Goal: Book appointment/travel/reservation

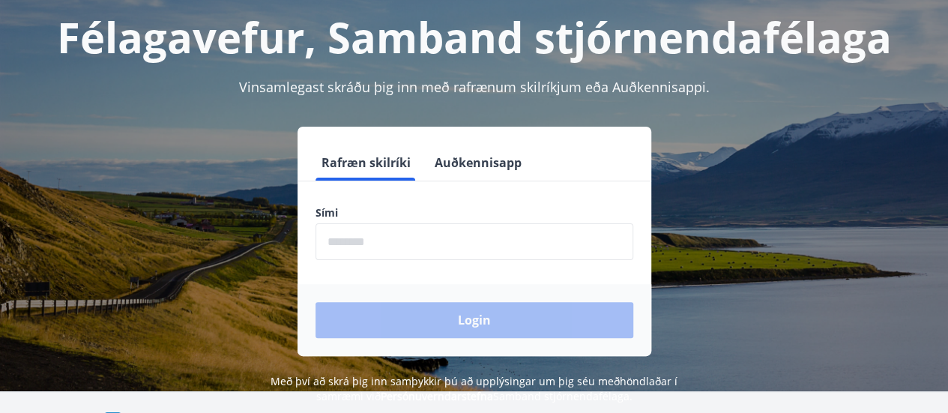
scroll to position [84, 0]
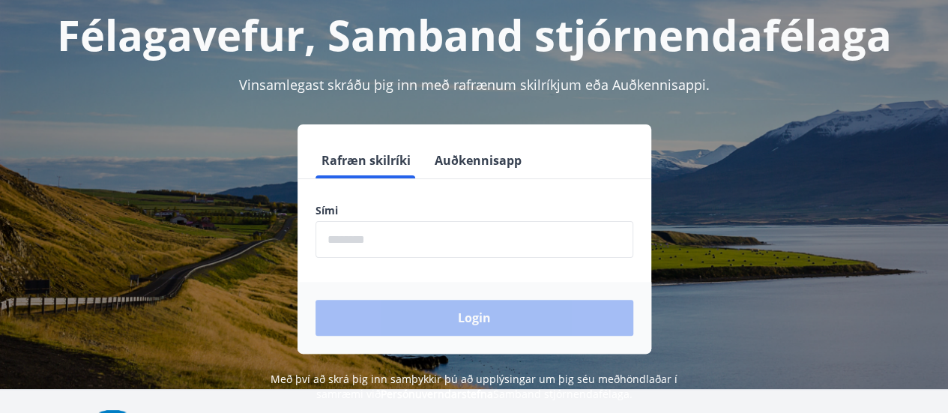
click at [745, 120] on div "Félagavefur, Samband stjórnendafélaga Vinsamlegast skráðu þig inn með rafrænum …" at bounding box center [474, 189] width 948 height 426
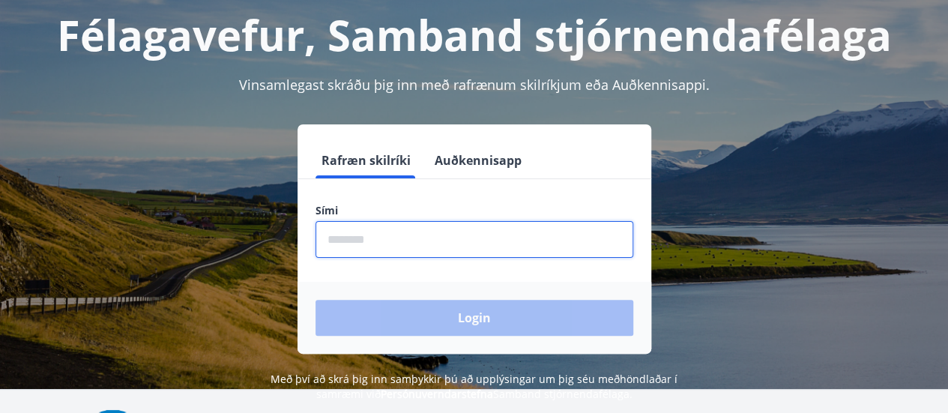
click at [345, 242] on input "phone" at bounding box center [475, 239] width 318 height 37
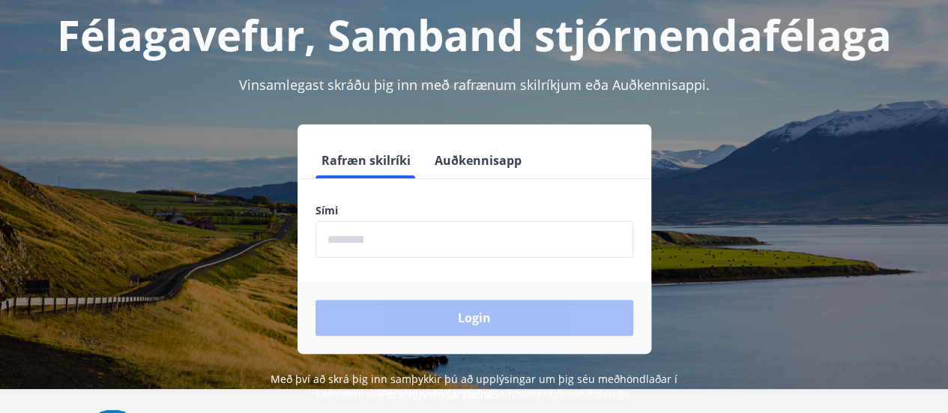
click at [313, 263] on form "Rafræn skilríki Auðkennisapp Sími ​ Login" at bounding box center [475, 247] width 354 height 211
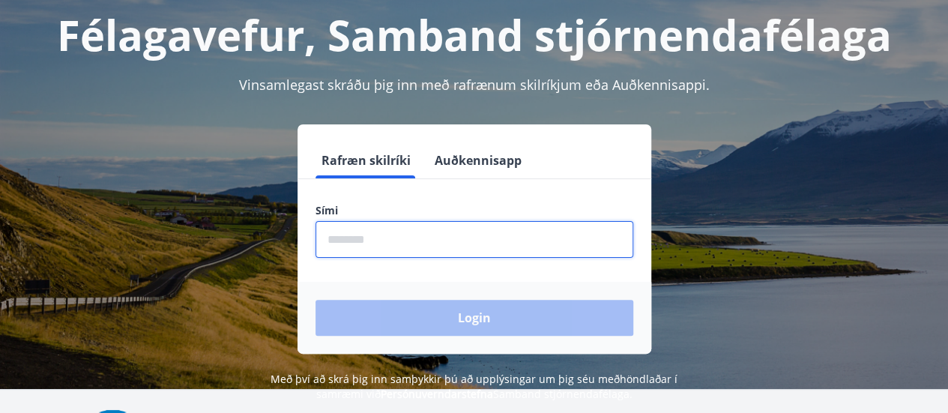
click at [339, 240] on input "phone" at bounding box center [475, 239] width 318 height 37
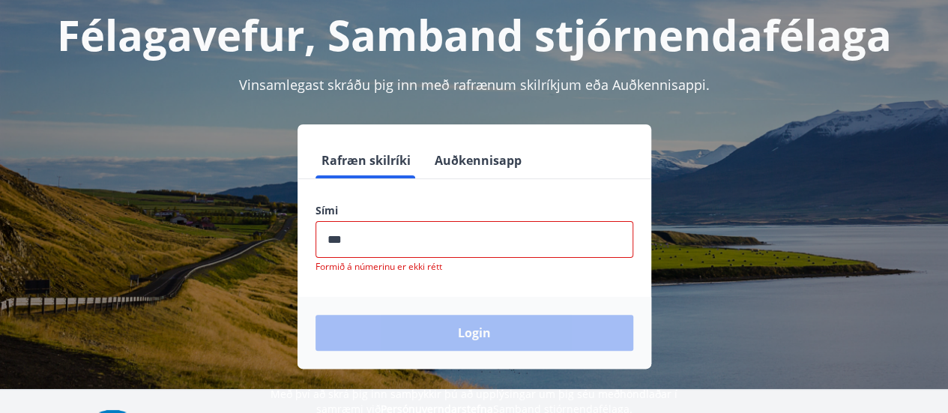
type input "********"
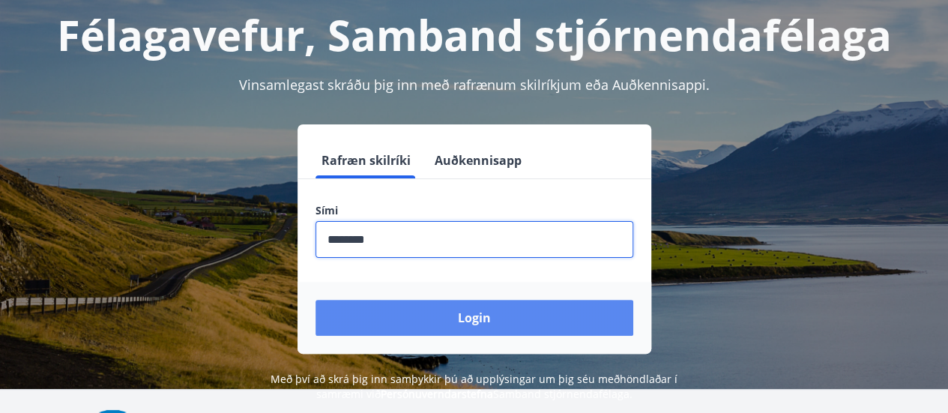
click at [469, 322] on button "Login" at bounding box center [475, 318] width 318 height 36
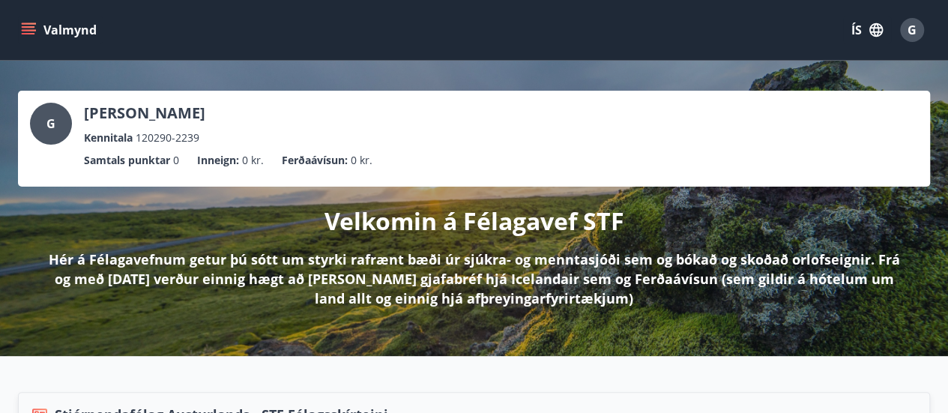
click at [38, 23] on button "Valmynd" at bounding box center [60, 29] width 85 height 27
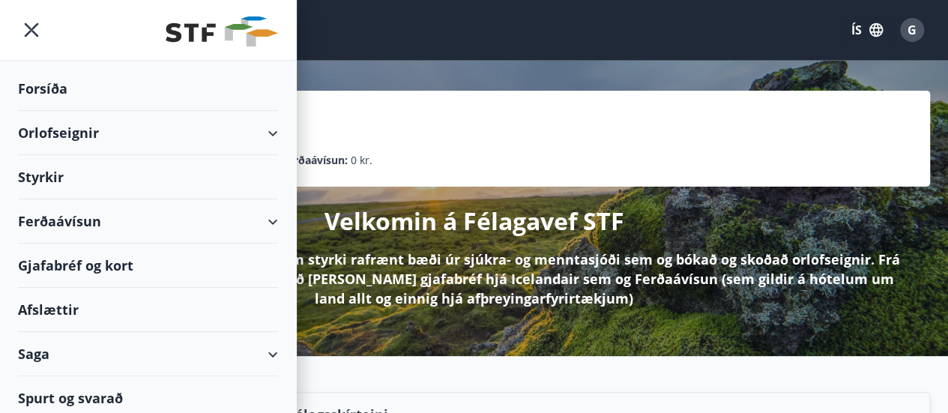
click at [259, 148] on div "Orlofseignir" at bounding box center [148, 133] width 260 height 44
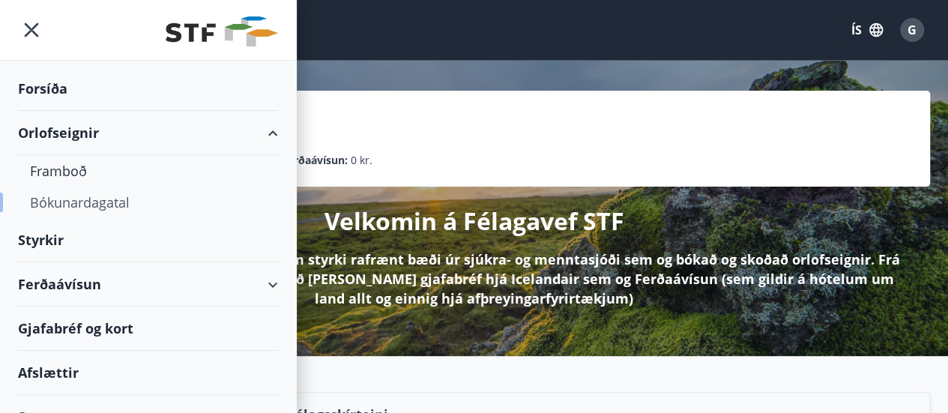
click at [102, 209] on div "Bókunardagatal" at bounding box center [148, 202] width 236 height 31
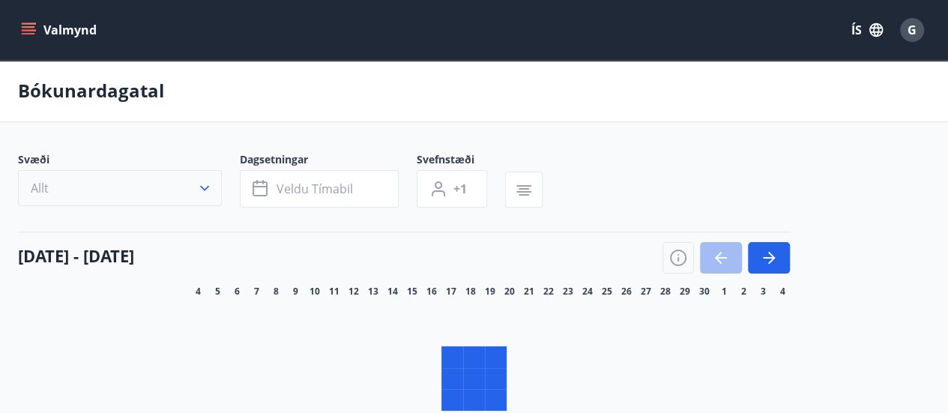
click at [206, 181] on button "Allt" at bounding box center [120, 188] width 204 height 36
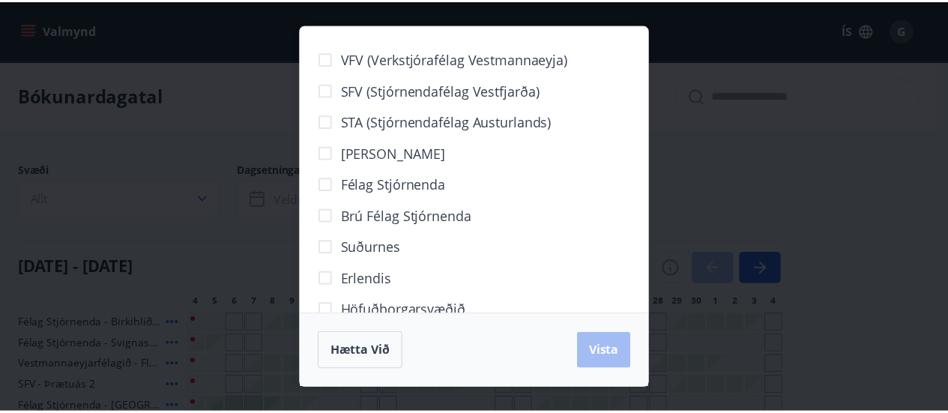
scroll to position [186, 0]
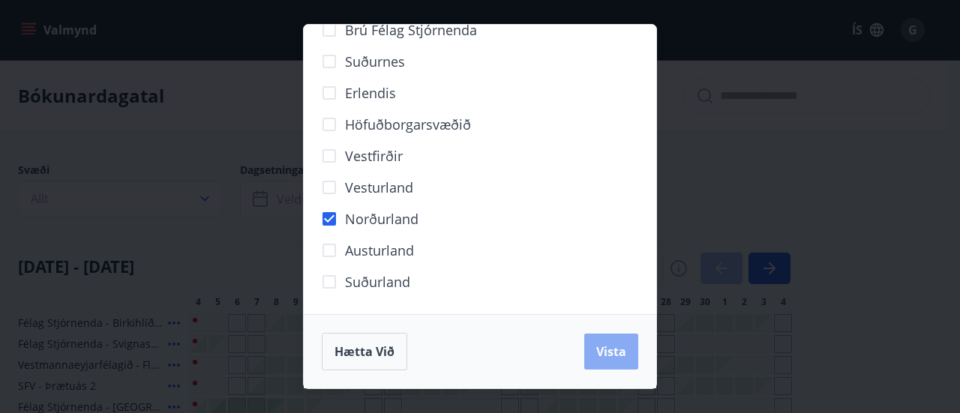
click at [606, 346] on span "Vista" at bounding box center [611, 351] width 30 height 16
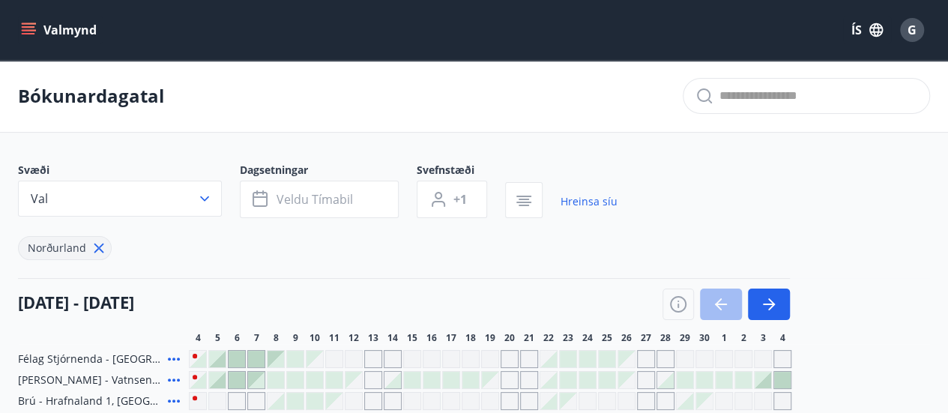
click at [29, 30] on icon "menu" at bounding box center [30, 29] width 16 height 1
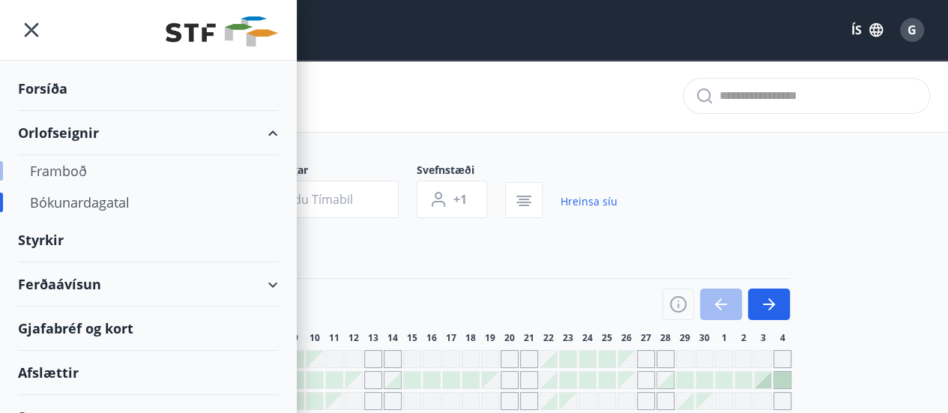
click at [59, 164] on div "Framboð" at bounding box center [148, 170] width 236 height 31
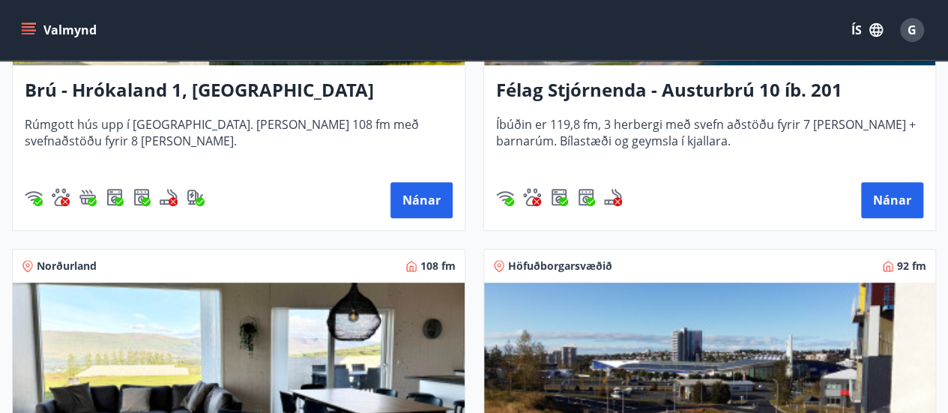
scroll to position [464, 0]
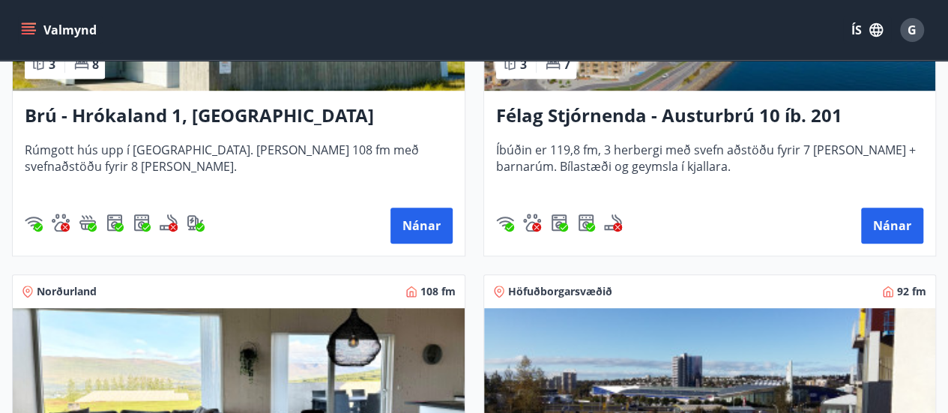
click at [142, 119] on h3 "Brú - Hrókaland 1, Akureyri" at bounding box center [239, 116] width 428 height 27
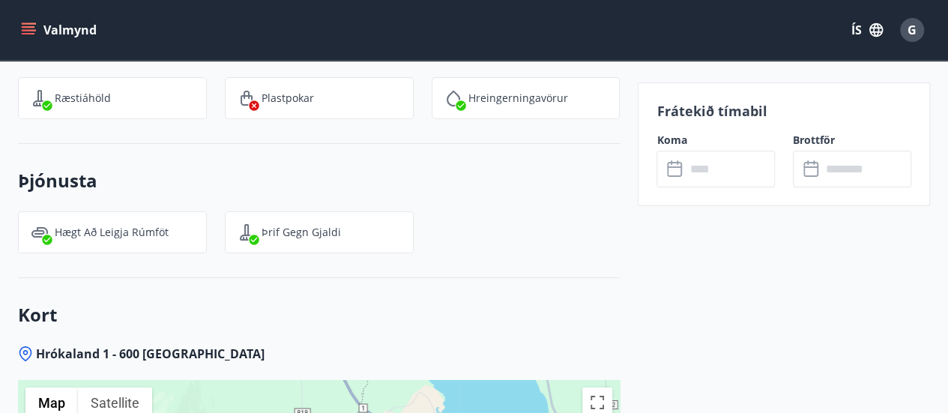
scroll to position [2655, 0]
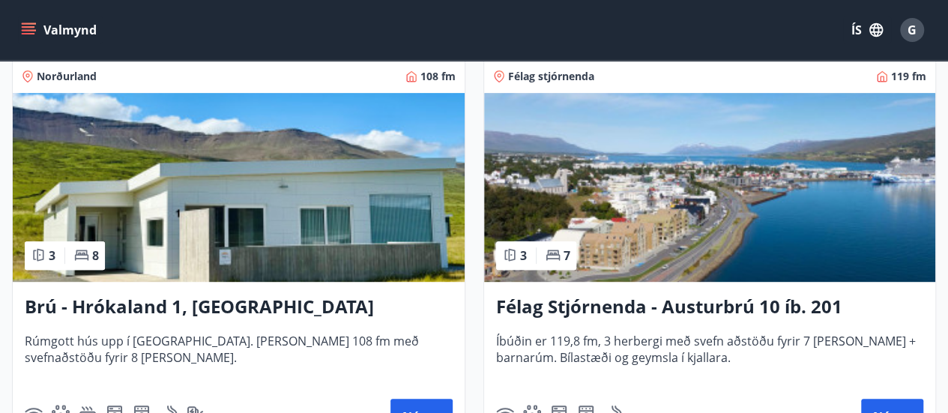
click at [217, 325] on div "Brú - Hrókaland 1, Akureyri Rúmgott hús upp í Hálöndunum. Húsið er 108 fm með s…" at bounding box center [239, 364] width 452 height 165
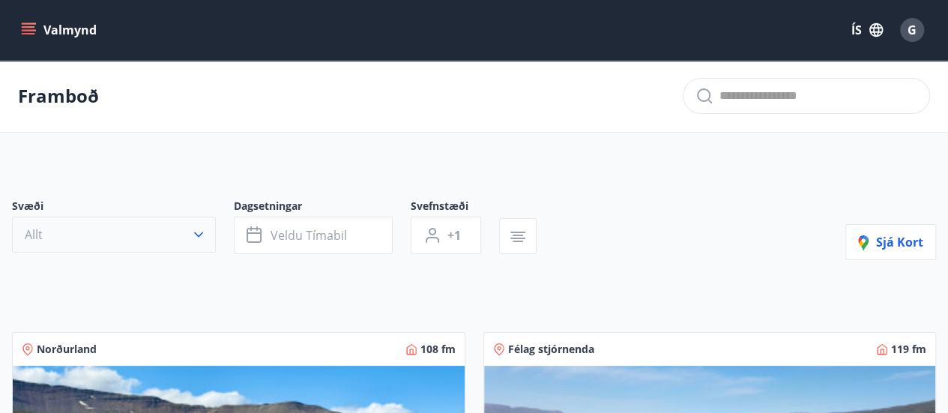
click at [202, 227] on icon "button" at bounding box center [198, 234] width 15 height 15
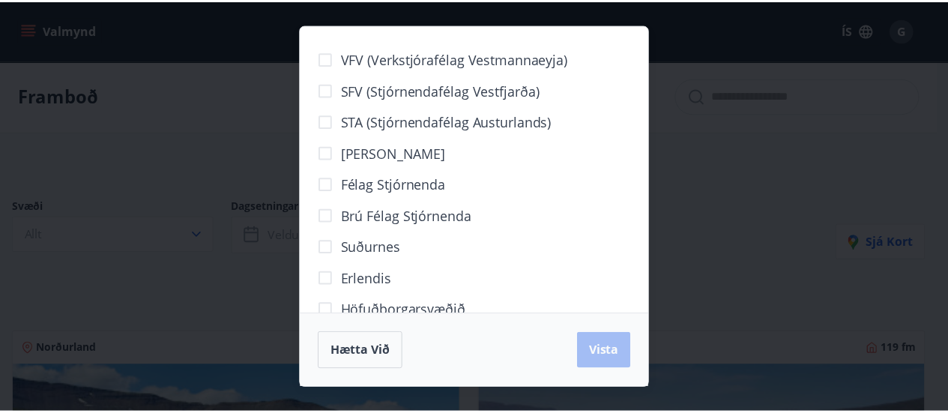
scroll to position [186, 0]
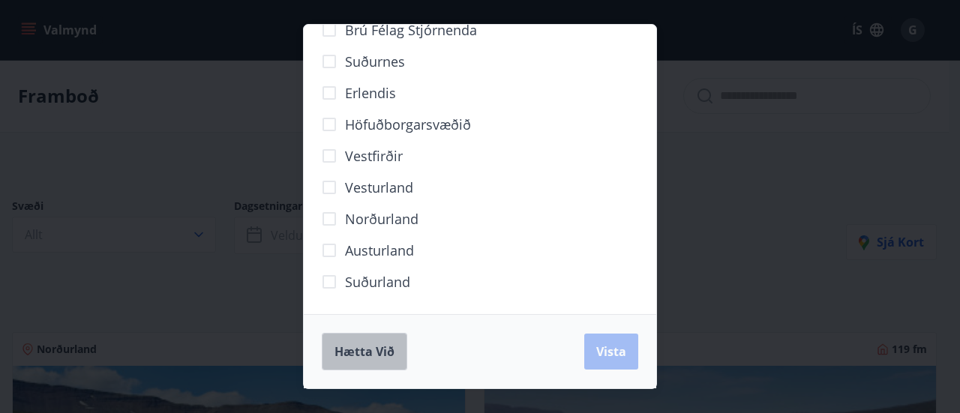
click at [360, 367] on button "Hætta við" at bounding box center [364, 351] width 85 height 37
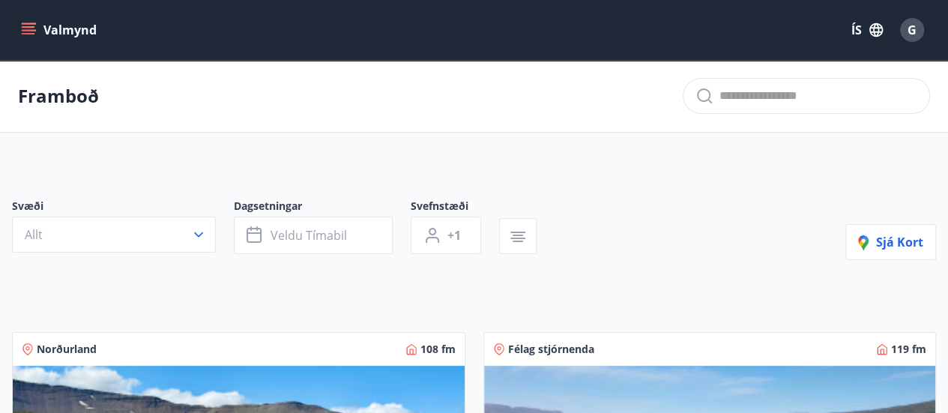
click at [30, 22] on icon "menu" at bounding box center [28, 29] width 15 height 15
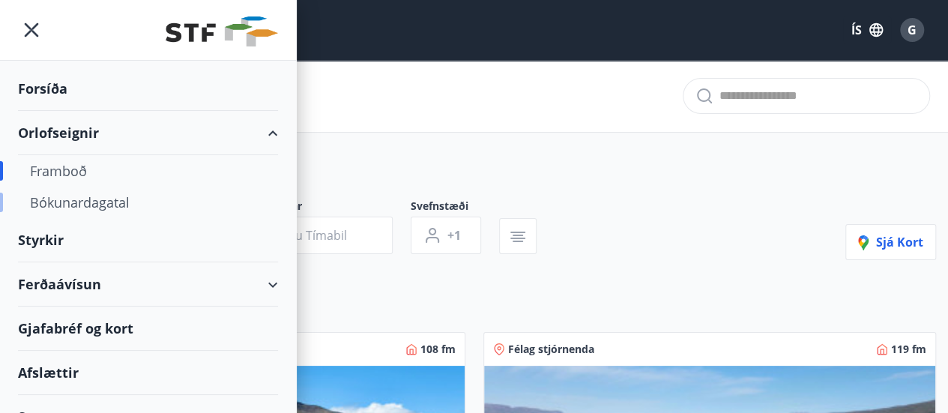
click at [82, 203] on div "Bókunardagatal" at bounding box center [148, 202] width 236 height 31
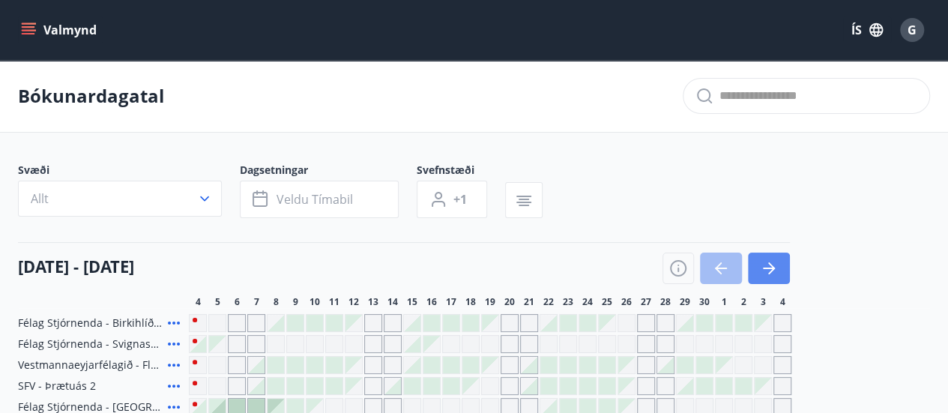
click at [762, 266] on icon "button" at bounding box center [769, 268] width 18 height 18
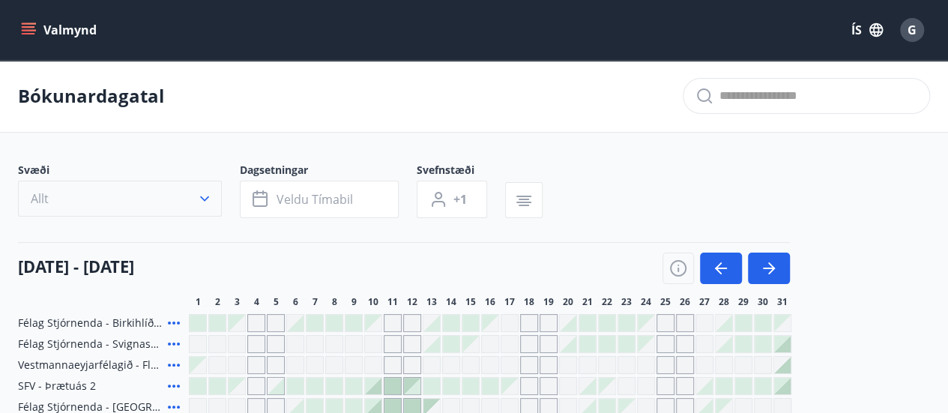
click at [206, 196] on icon "button" at bounding box center [204, 198] width 15 height 15
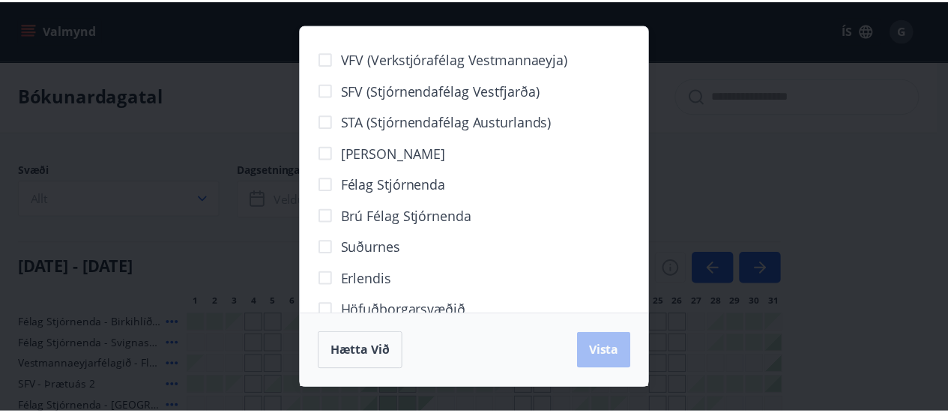
scroll to position [186, 0]
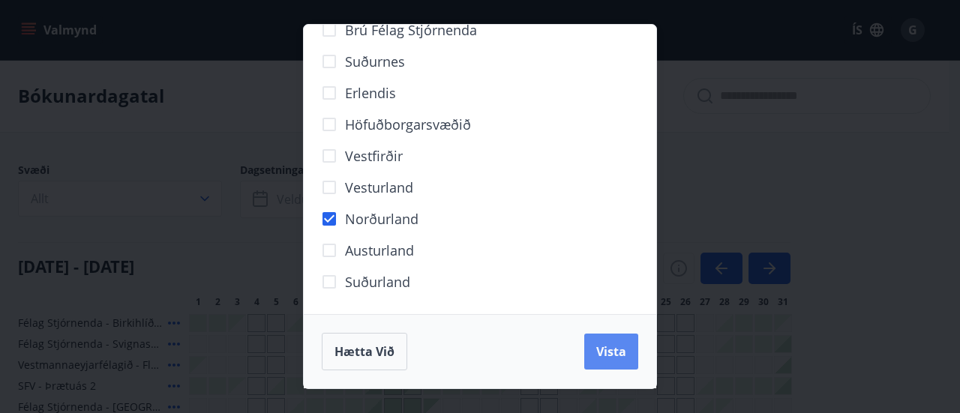
click at [605, 356] on span "Vista" at bounding box center [611, 351] width 30 height 16
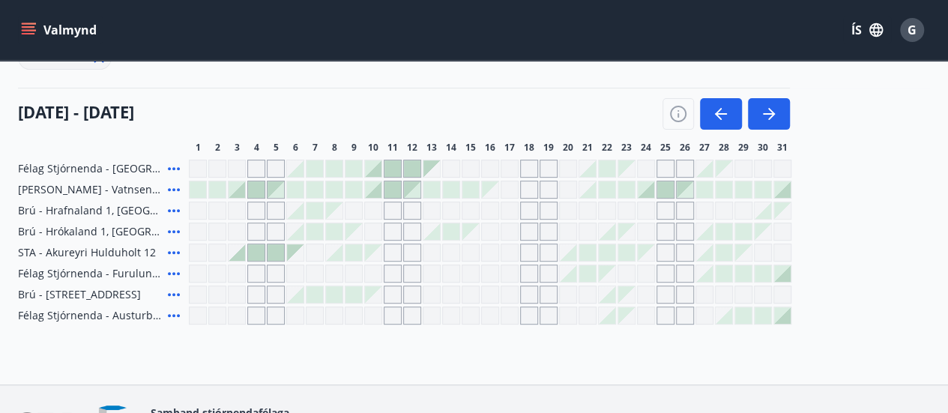
scroll to position [187, 0]
